Goal: Information Seeking & Learning: Find contact information

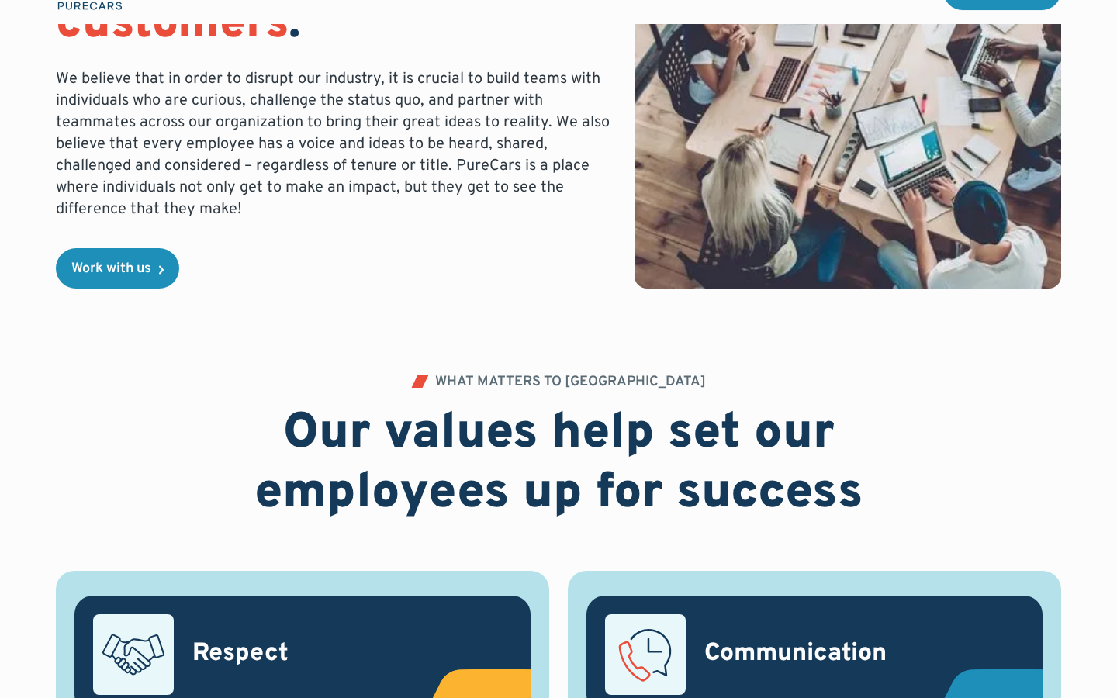
scroll to position [452, 0]
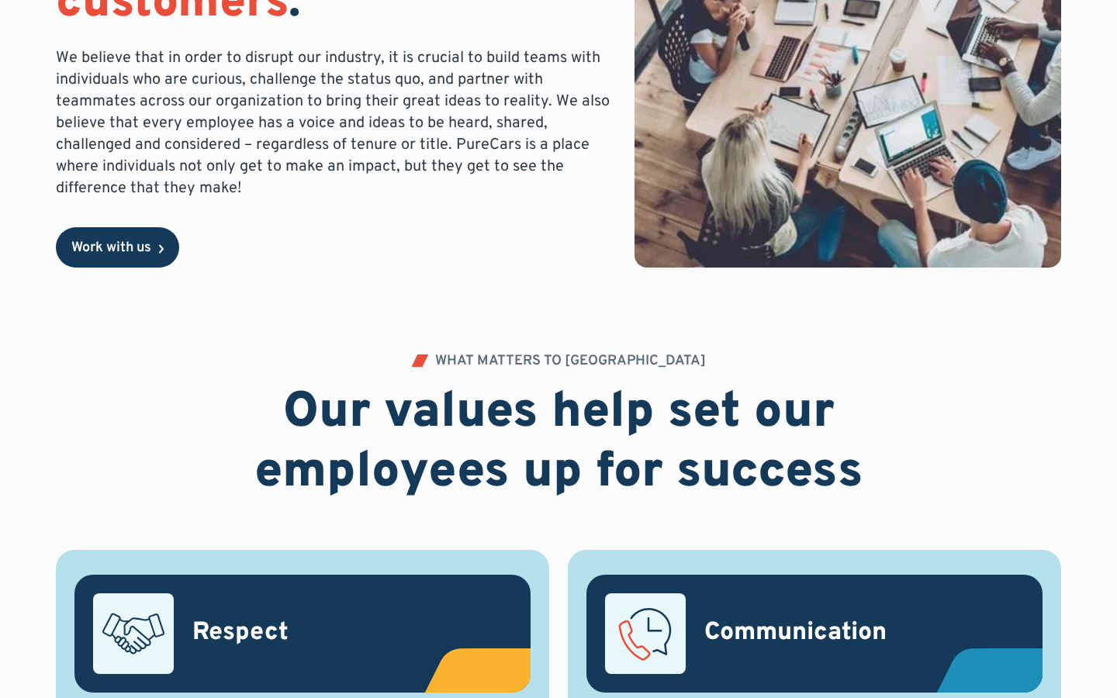
click at [119, 255] on div "Work with us" at bounding box center [111, 248] width 80 height 14
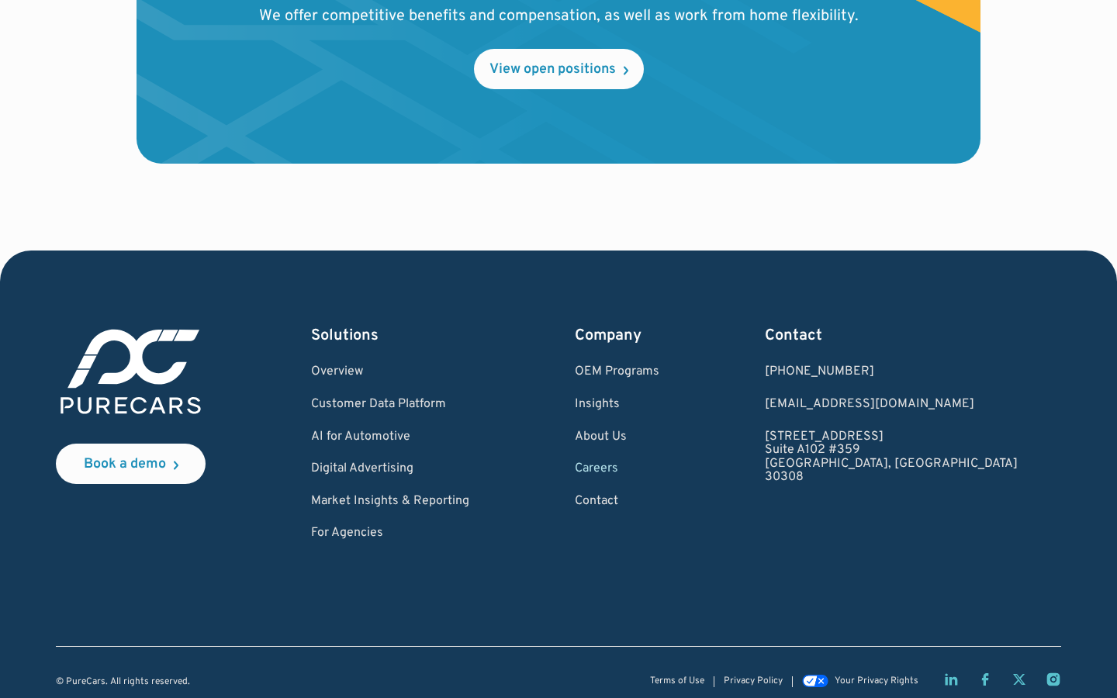
scroll to position [1932, 0]
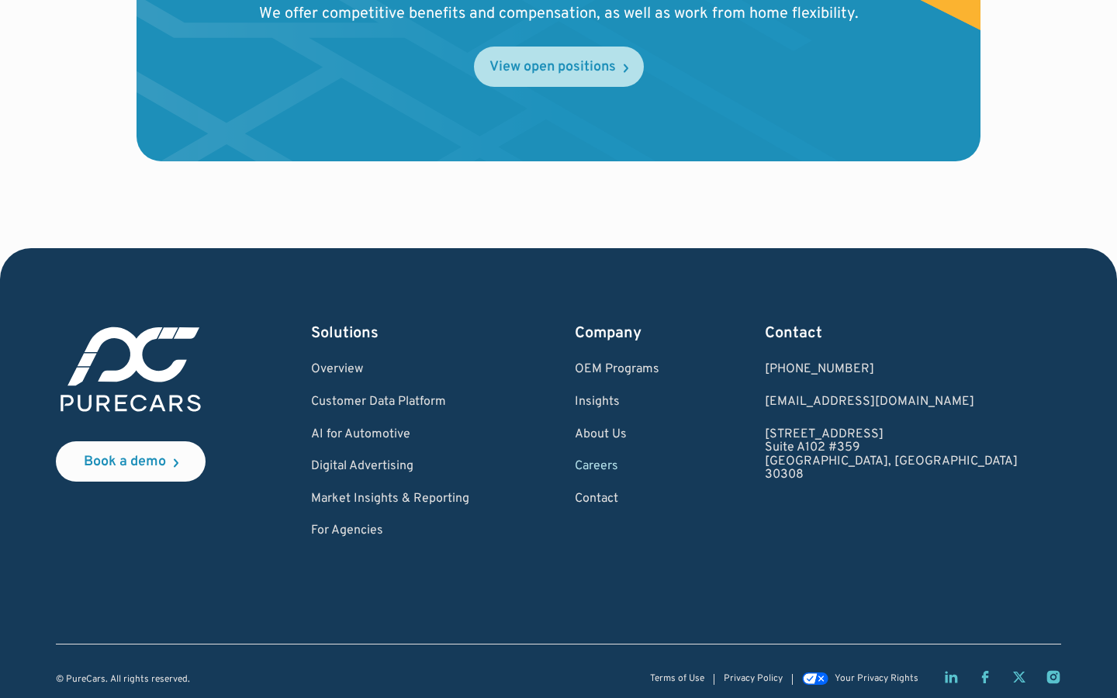
click at [559, 67] on div "View open positions" at bounding box center [552, 68] width 126 height 14
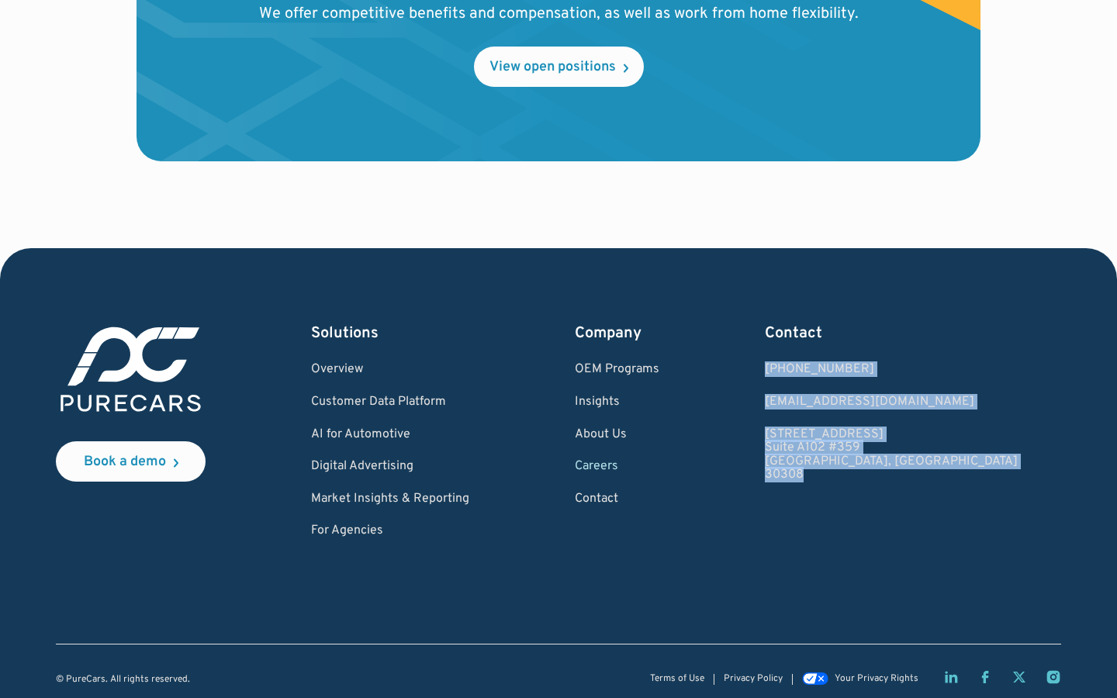
drag, startPoint x: 846, startPoint y: 362, endPoint x: 941, endPoint y: 509, distance: 174.9
click at [941, 509] on div "Book a demo Solutions Overview Customer Data Platform AI for Automotive Digital…" at bounding box center [558, 431] width 1005 height 216
click at [926, 479] on div "Contact 1.877.860.7873 1.877.860.7873 hello@purecars.com 931 Monroe Drive NE Su…" at bounding box center [891, 431] width 253 height 216
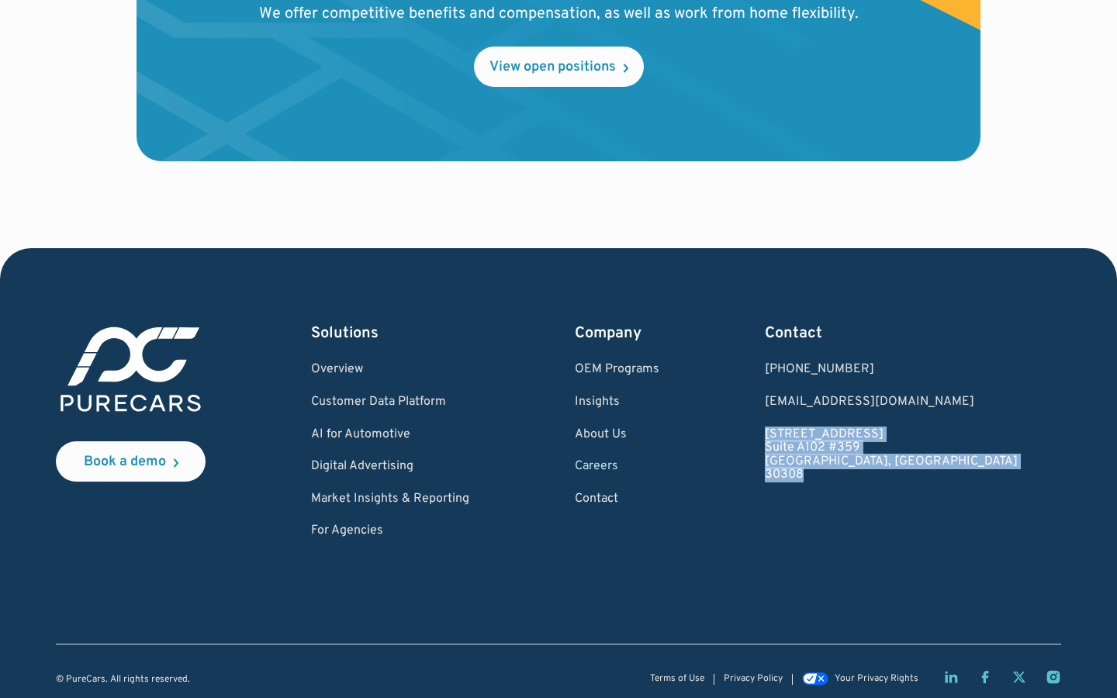
drag, startPoint x: 884, startPoint y: 428, endPoint x: 918, endPoint y: 473, distance: 56.0
click at [918, 473] on div "Book a demo Solutions Overview Customer Data Platform AI for Automotive Digital…" at bounding box center [558, 431] width 1005 height 216
copy link "931 Monroe Drive NE Suite A102 #359 Atlanta, GA 30308"
